Goal: Find specific page/section: Find specific page/section

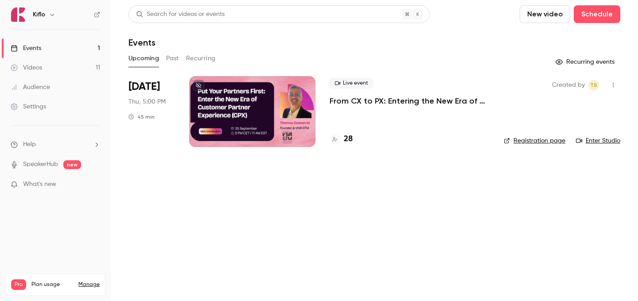
click at [51, 62] on link "Videos 11" at bounding box center [55, 68] width 111 height 20
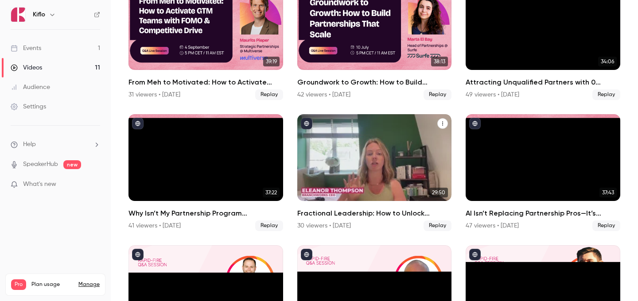
scroll to position [296, 0]
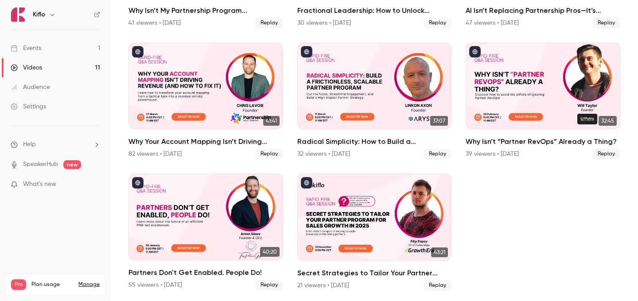
click at [67, 88] on link "Audience" at bounding box center [55, 88] width 111 height 20
